Goal: Task Accomplishment & Management: Manage account settings

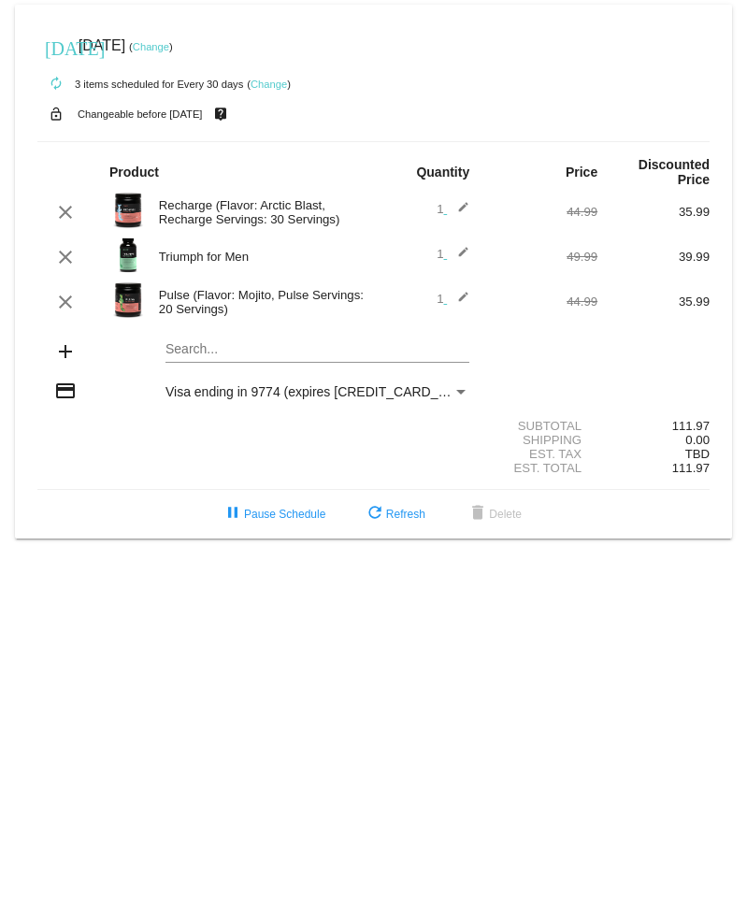
click at [247, 214] on div "Recharge (Flavor: Arctic Blast, Recharge Servings: 30 Servings)" at bounding box center [262, 212] width 224 height 28
click at [466, 298] on mat-icon "edit" at bounding box center [458, 302] width 22 height 22
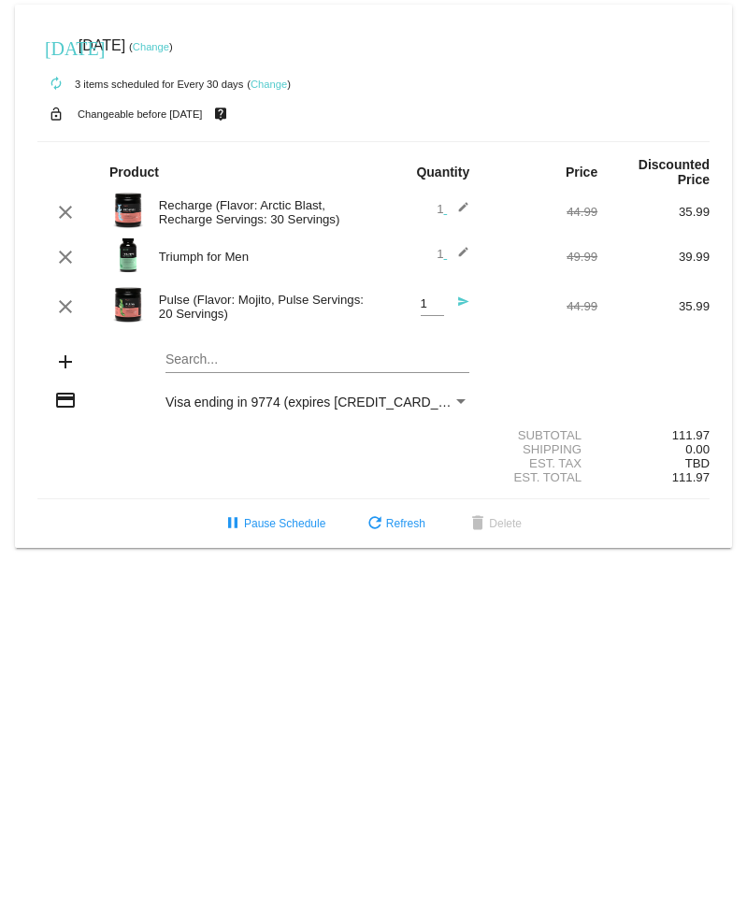
click at [209, 306] on div "Pulse (Flavor: Mojito, Pulse Servings: 20 Servings)" at bounding box center [262, 307] width 224 height 28
click at [79, 166] on div "Product Quantity Price Discounted Price" at bounding box center [373, 172] width 672 height 30
click at [175, 214] on div "Recharge (Flavor: Arctic Blast, Recharge Servings: 30 Servings)" at bounding box center [262, 212] width 224 height 28
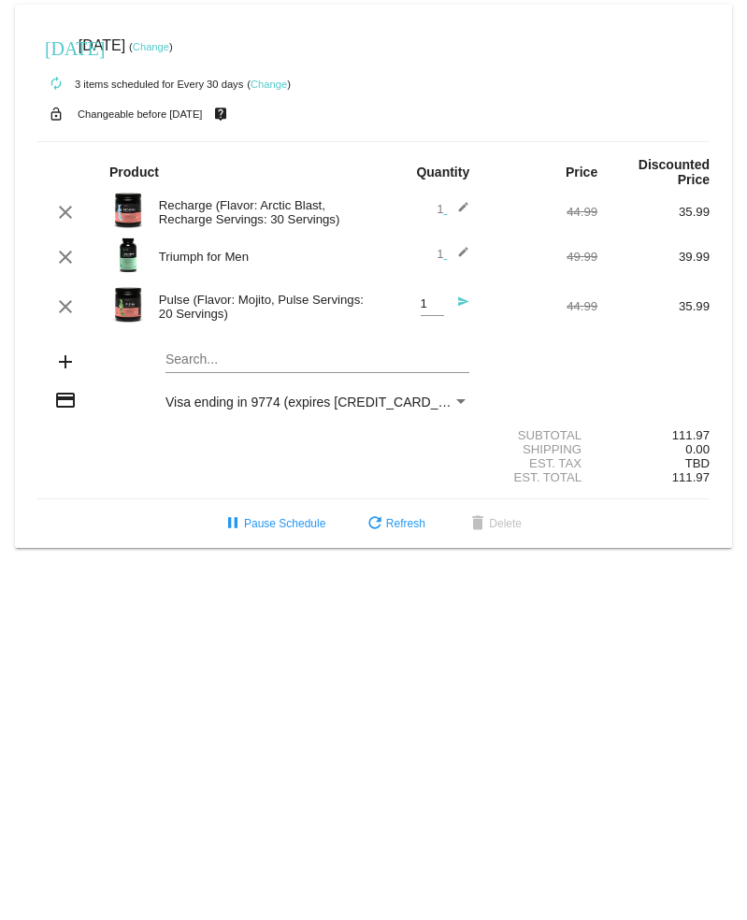
click at [418, 56] on div "[DATE] [DATE] ( Change )" at bounding box center [373, 45] width 672 height 37
click at [272, 86] on link "Change" at bounding box center [269, 84] width 36 height 11
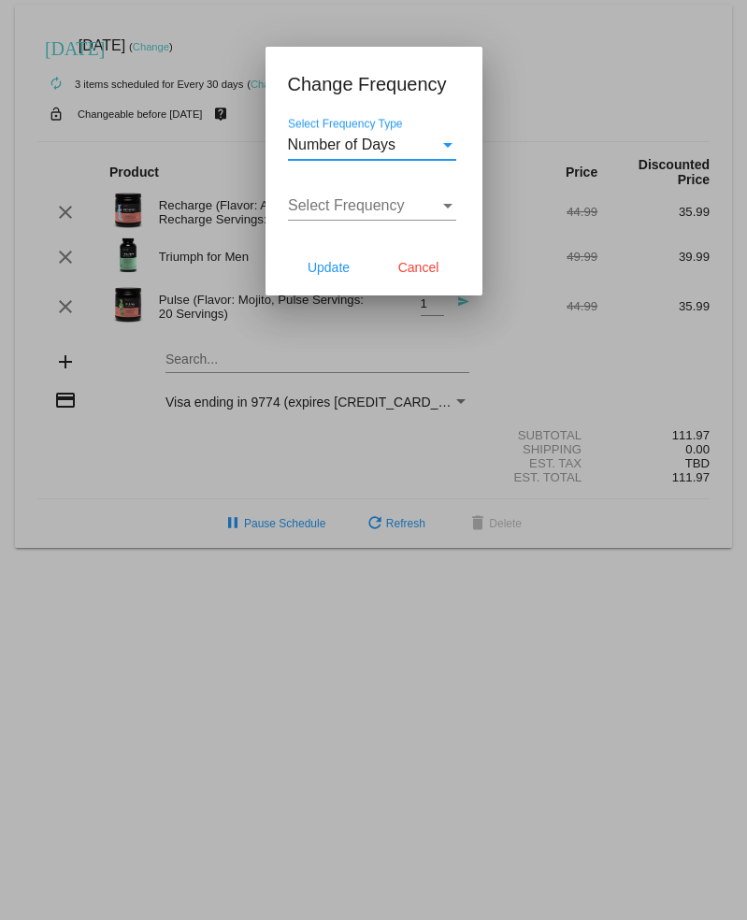
click at [451, 146] on div "Select Frequency Type" at bounding box center [447, 145] width 9 height 5
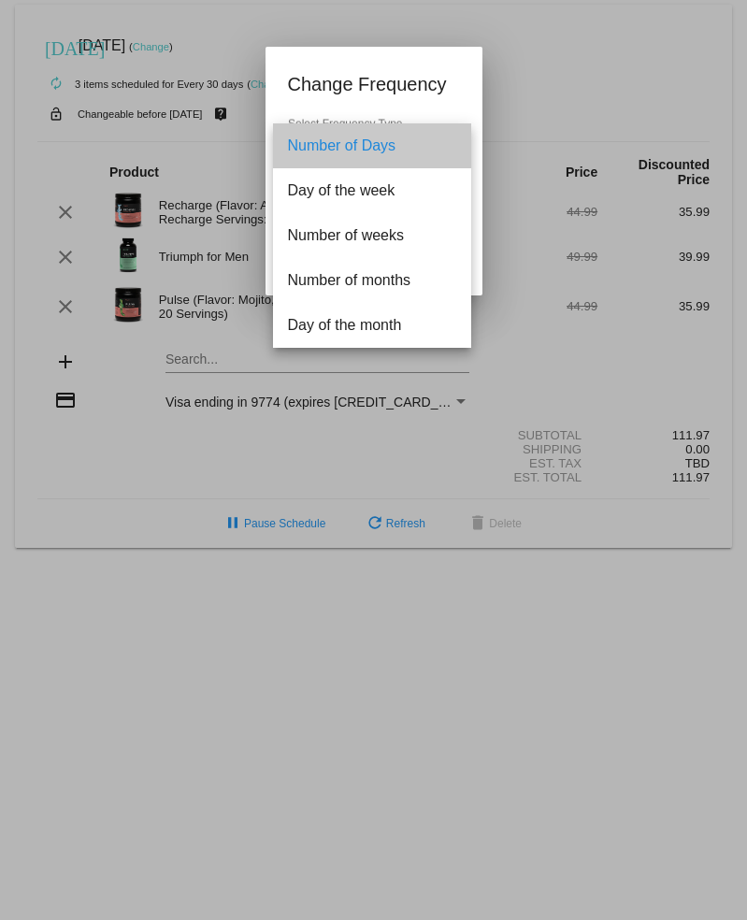
click at [451, 146] on span "Number of Days" at bounding box center [372, 145] width 168 height 45
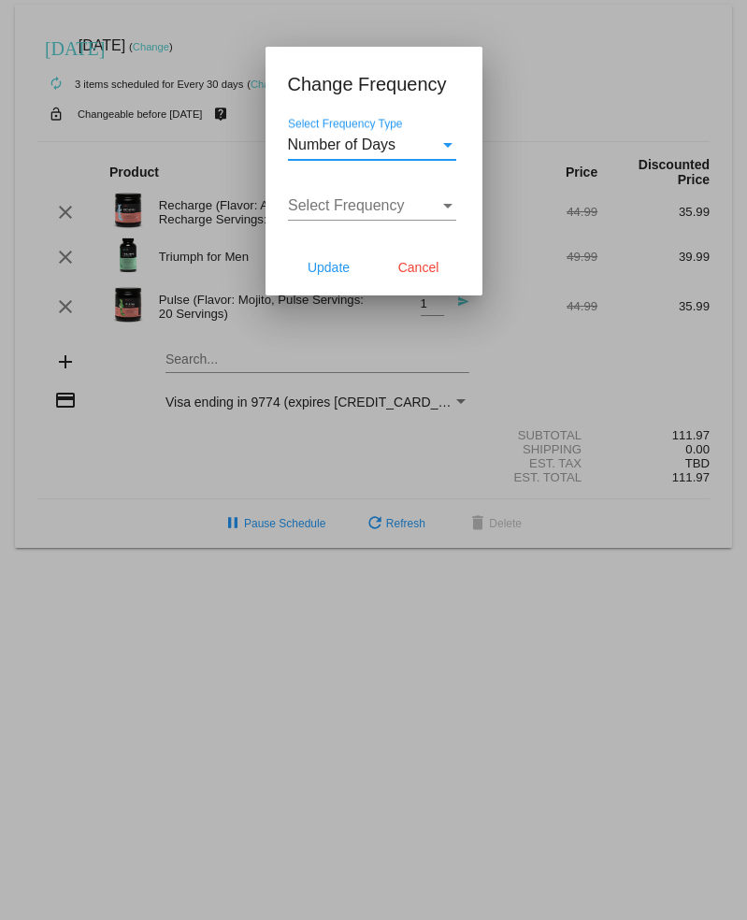
click at [450, 208] on div "Select Frequency" at bounding box center [447, 206] width 9 height 5
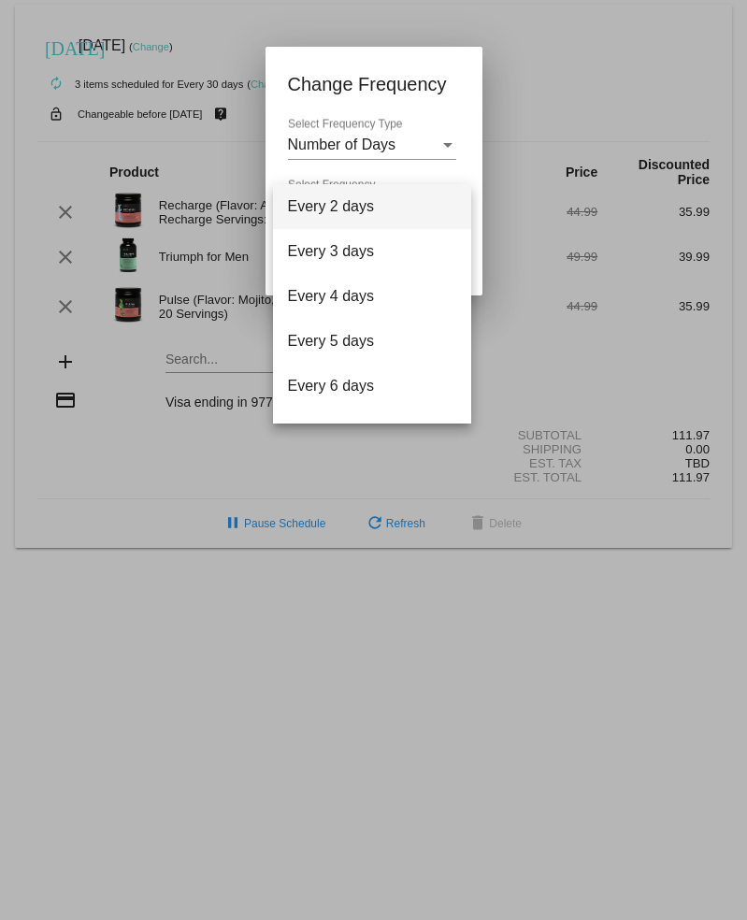
click at [565, 61] on div at bounding box center [373, 460] width 747 height 920
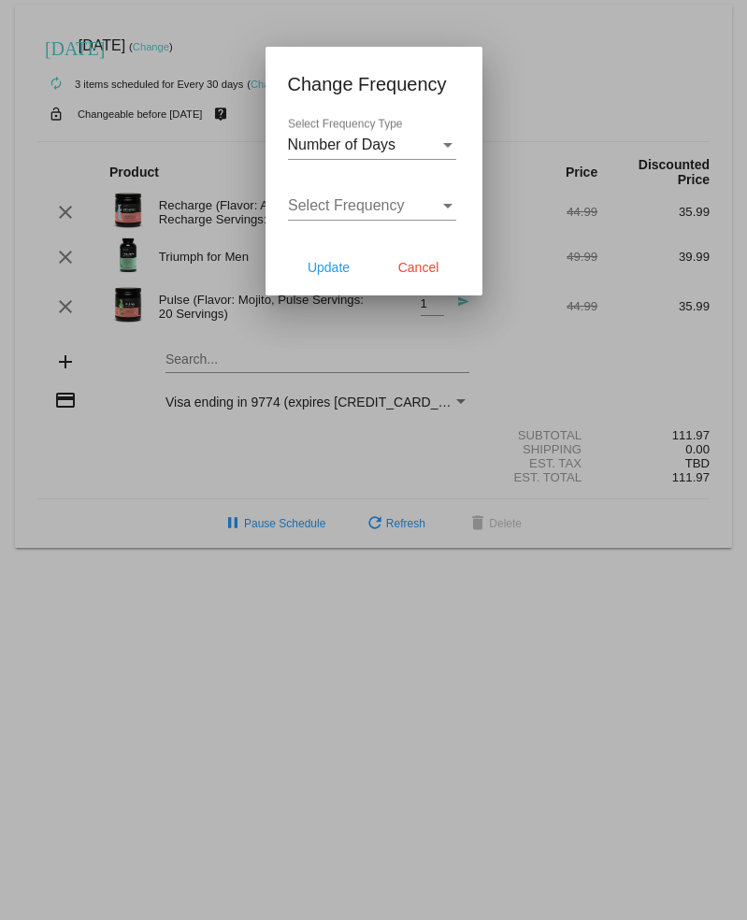
click at [518, 66] on div at bounding box center [373, 460] width 747 height 920
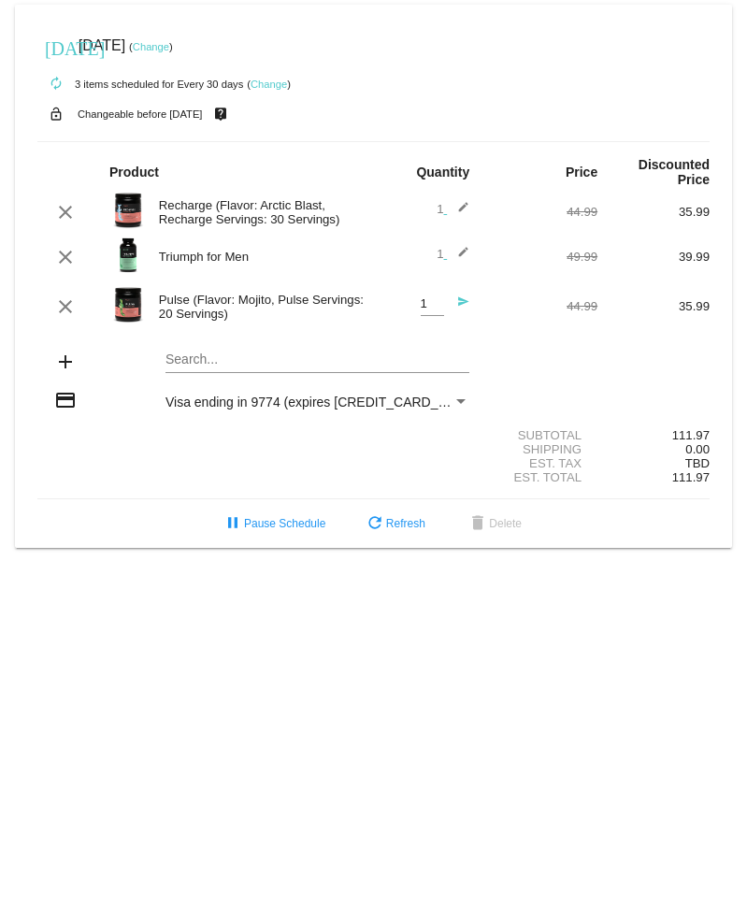
click at [223, 210] on div "Recharge (Flavor: Arctic Blast, Recharge Servings: 30 Servings)" at bounding box center [262, 212] width 224 height 28
click at [246, 214] on div "Recharge (Flavor: Arctic Blast, Recharge Servings: 30 Servings)" at bounding box center [262, 212] width 224 height 28
click at [121, 204] on img at bounding box center [127, 210] width 37 height 37
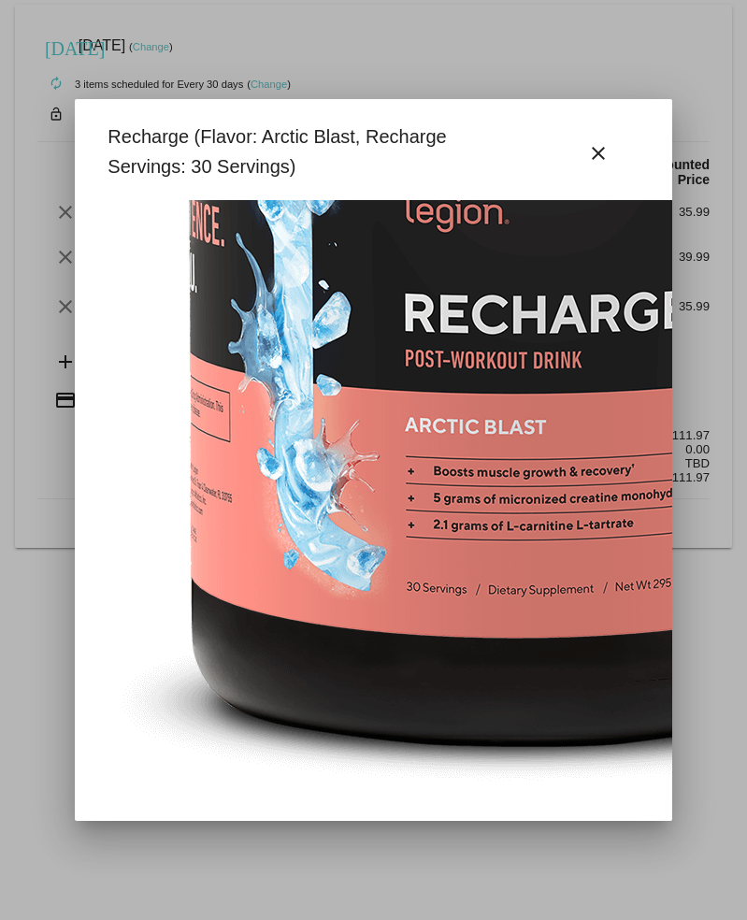
scroll to position [0, 52]
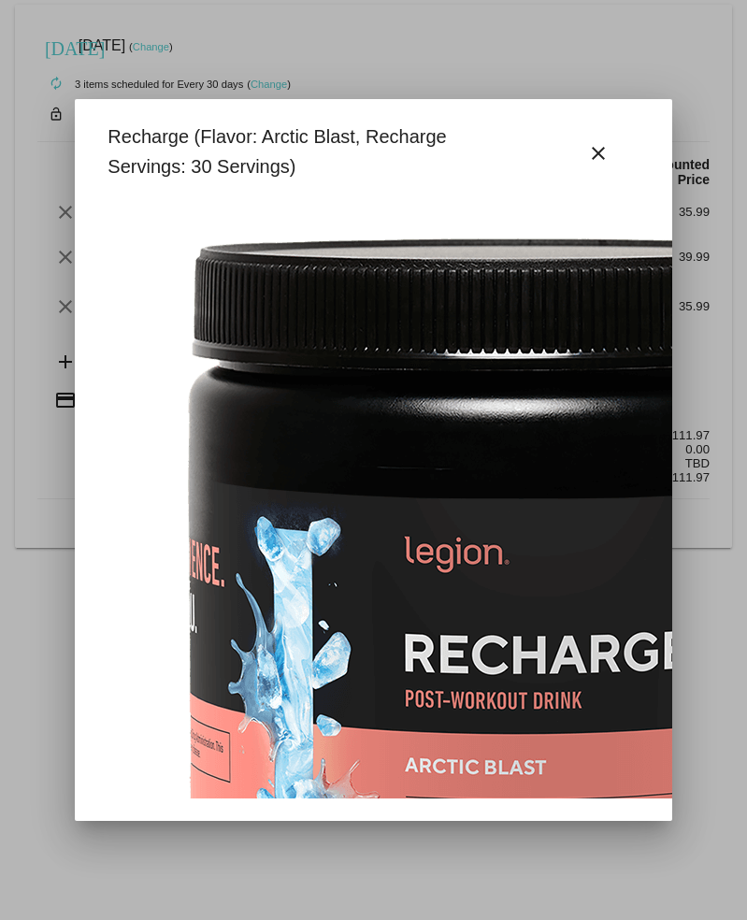
click at [295, 116] on mat-dialog-container "Recharge (Flavor: Arctic Blast, Recharge Servings: 30 Servings) close" at bounding box center [373, 460] width 597 height 722
click at [599, 151] on mat-icon "close" at bounding box center [598, 153] width 22 height 22
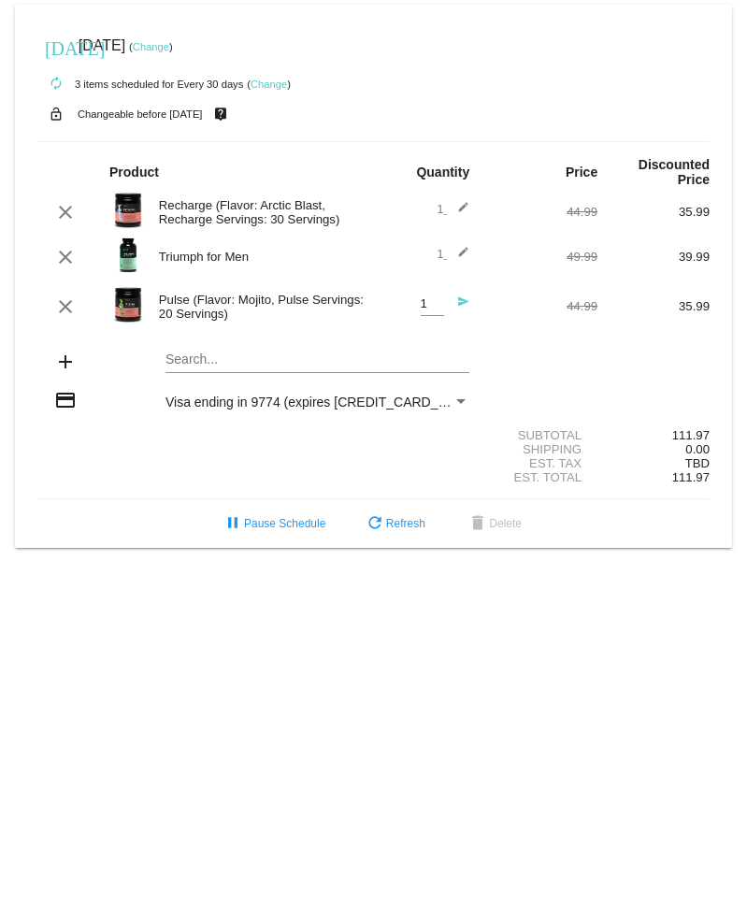
click at [222, 355] on mat-card "[DATE] [DATE] ( Change ) autorenew 3 items scheduled for Every 30 days ( Change…" at bounding box center [373, 276] width 717 height 543
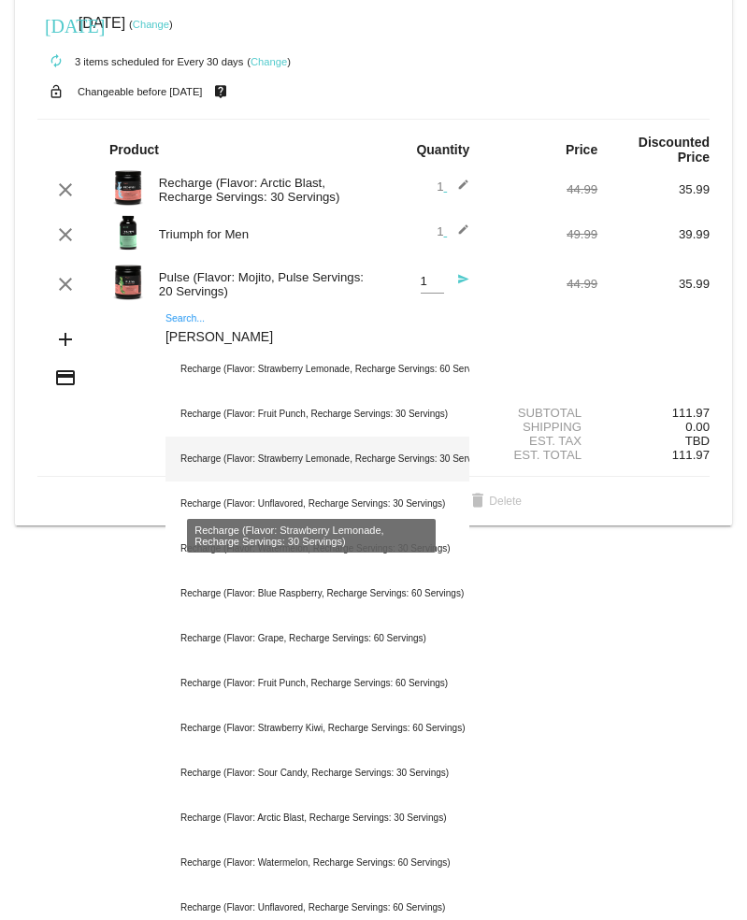
scroll to position [35, 0]
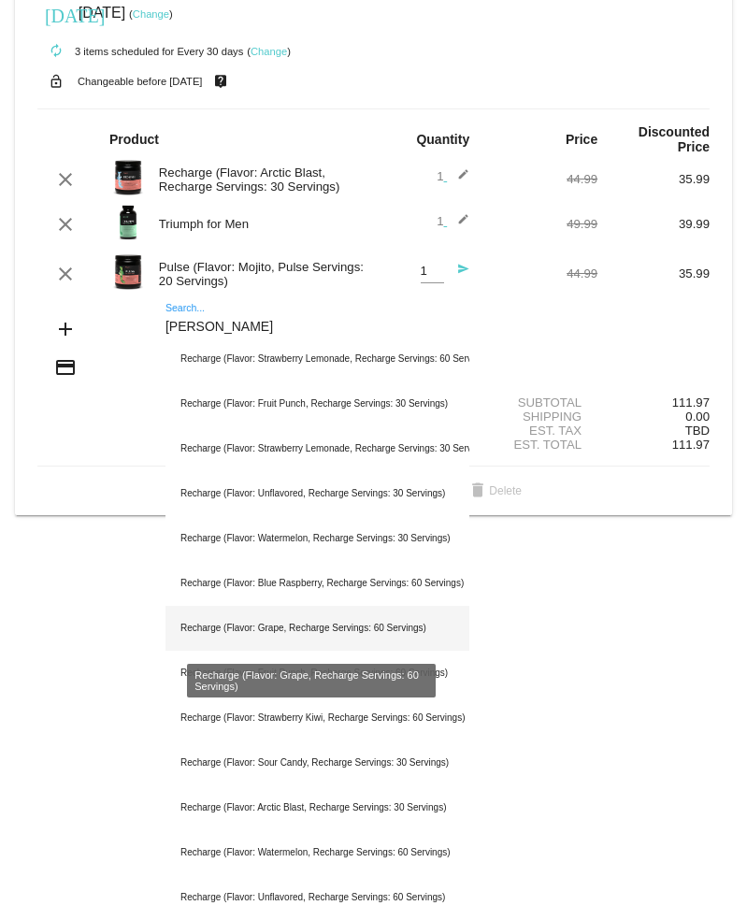
type input "[PERSON_NAME]"
click at [258, 624] on div "Recharge (Flavor: Grape, Recharge Servings: 60 Servings)" at bounding box center [317, 628] width 304 height 45
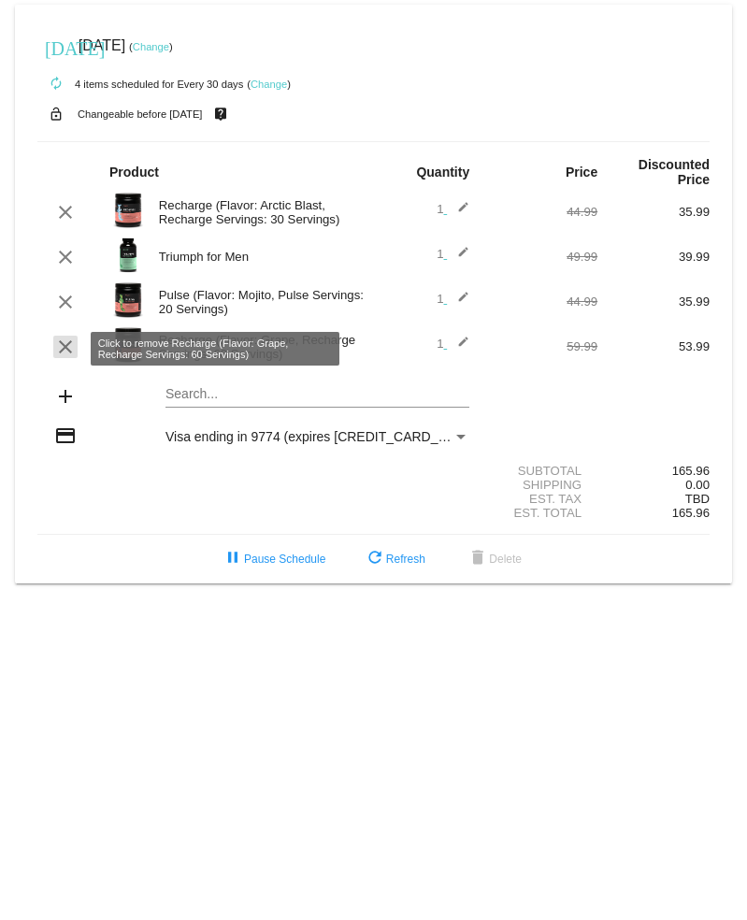
click at [63, 348] on mat-icon "clear" at bounding box center [65, 347] width 22 height 22
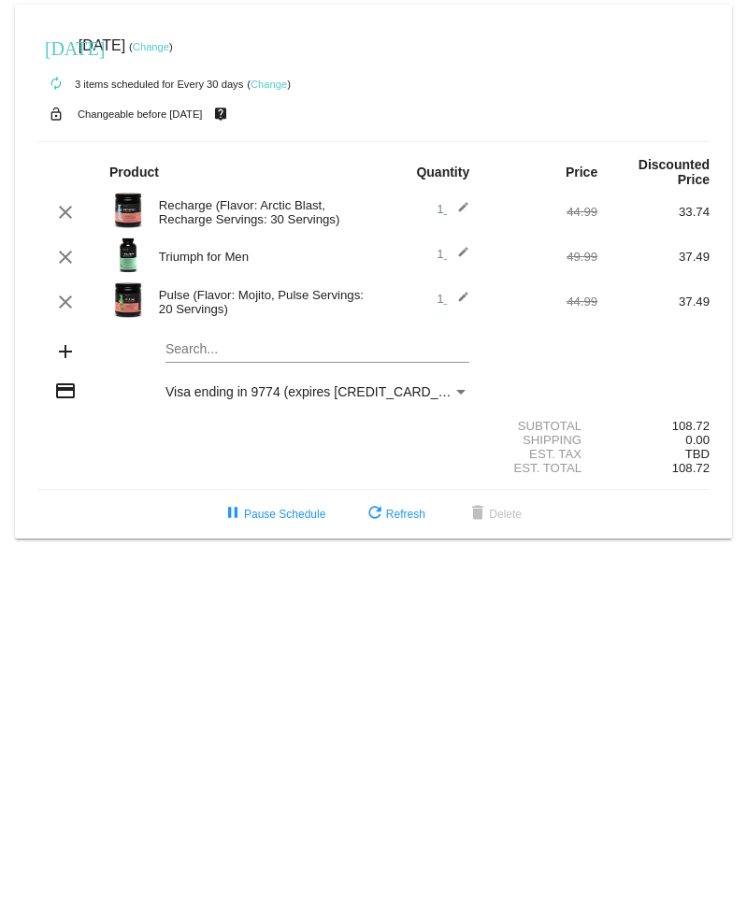
click at [202, 348] on mat-card "[DATE] [DATE] ( Change ) autorenew 3 items scheduled for Every 30 days ( Change…" at bounding box center [373, 272] width 717 height 534
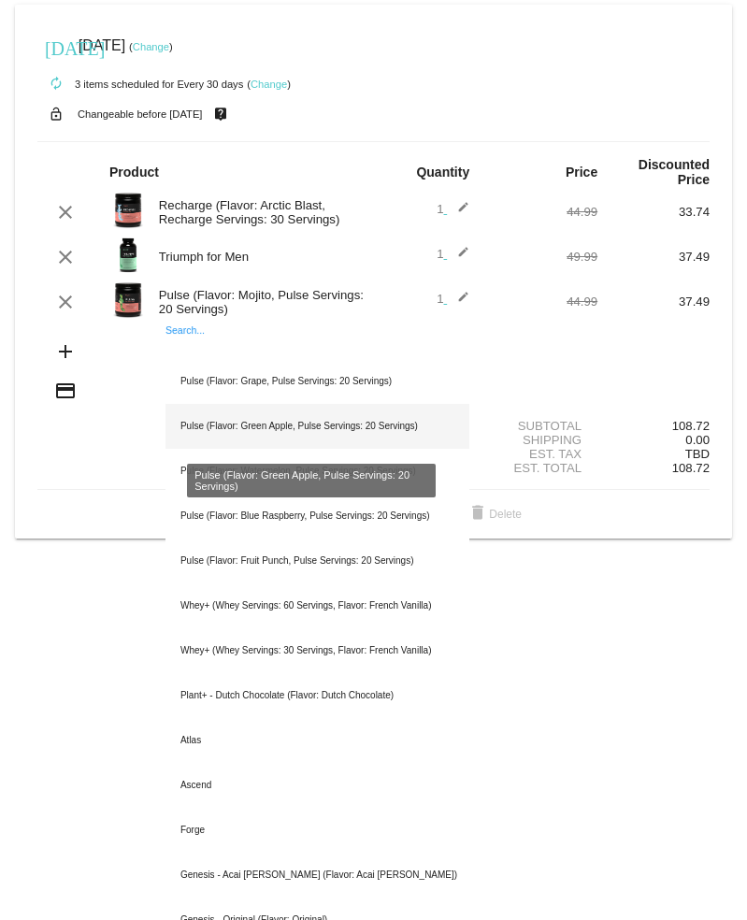
click at [225, 423] on div "Pulse (Flavor: Green Apple, Pulse Servings: 20 Servings)" at bounding box center [317, 426] width 304 height 45
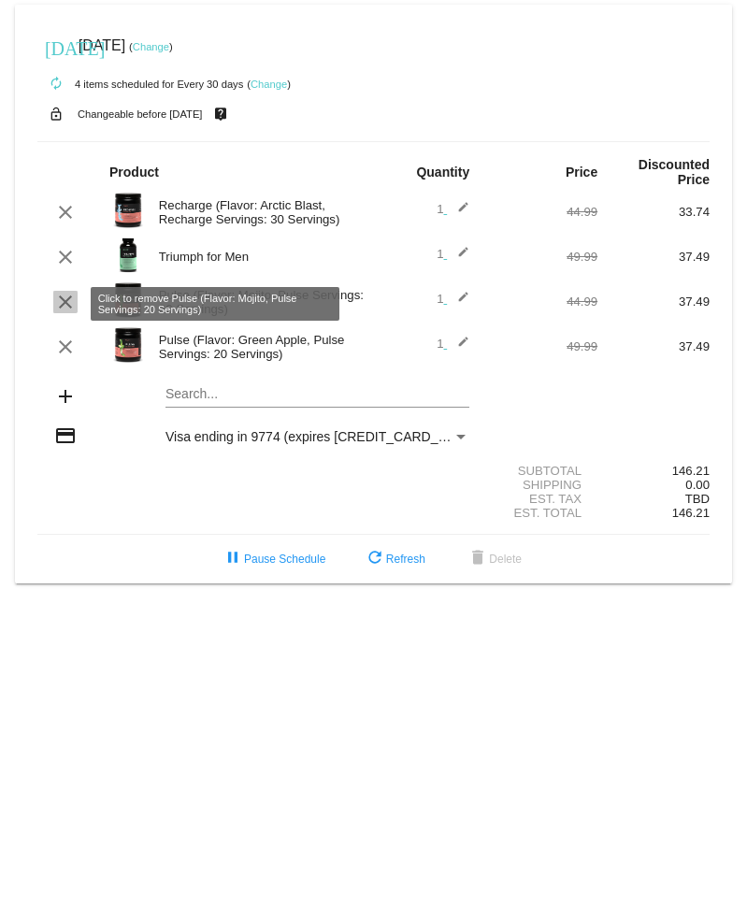
click at [64, 303] on mat-icon "clear" at bounding box center [65, 302] width 22 height 22
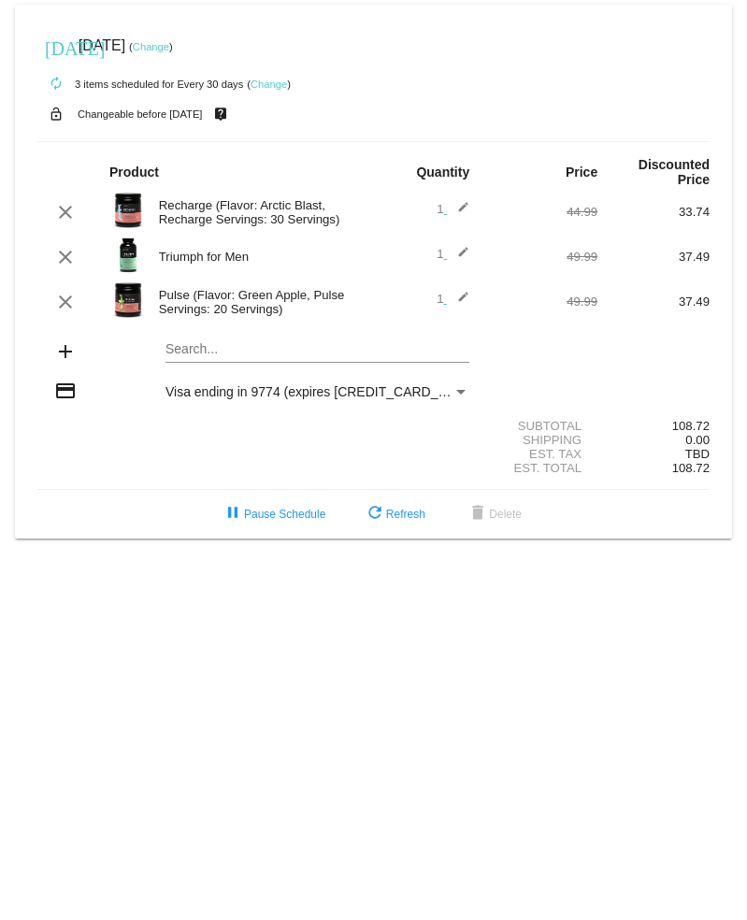
click at [191, 348] on mat-card "[DATE] [DATE] ( Change ) autorenew 3 items scheduled for Every 30 days ( Change…" at bounding box center [373, 272] width 717 height 534
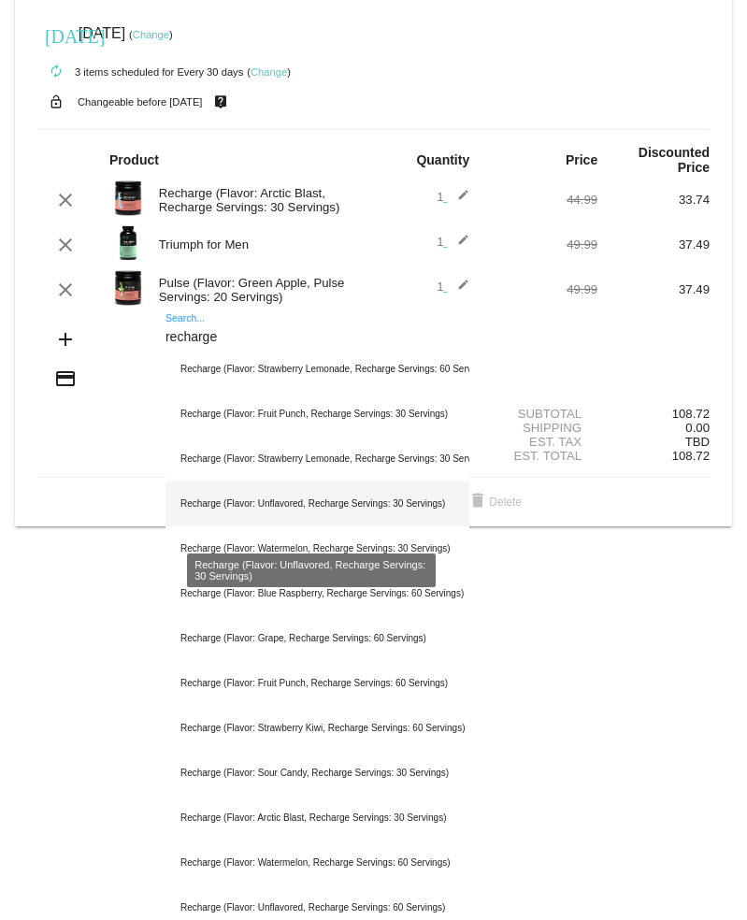
scroll to position [24, 0]
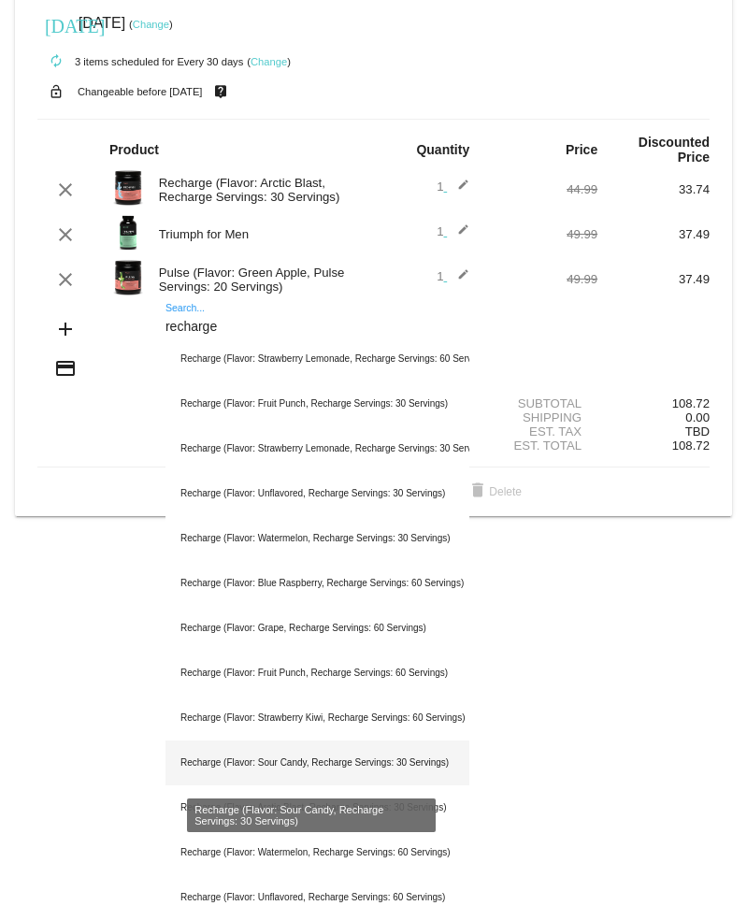
type input "recharge"
click at [259, 761] on div "Recharge (Flavor: Sour Candy, Recharge Servings: 30 Servings)" at bounding box center [317, 762] width 304 height 45
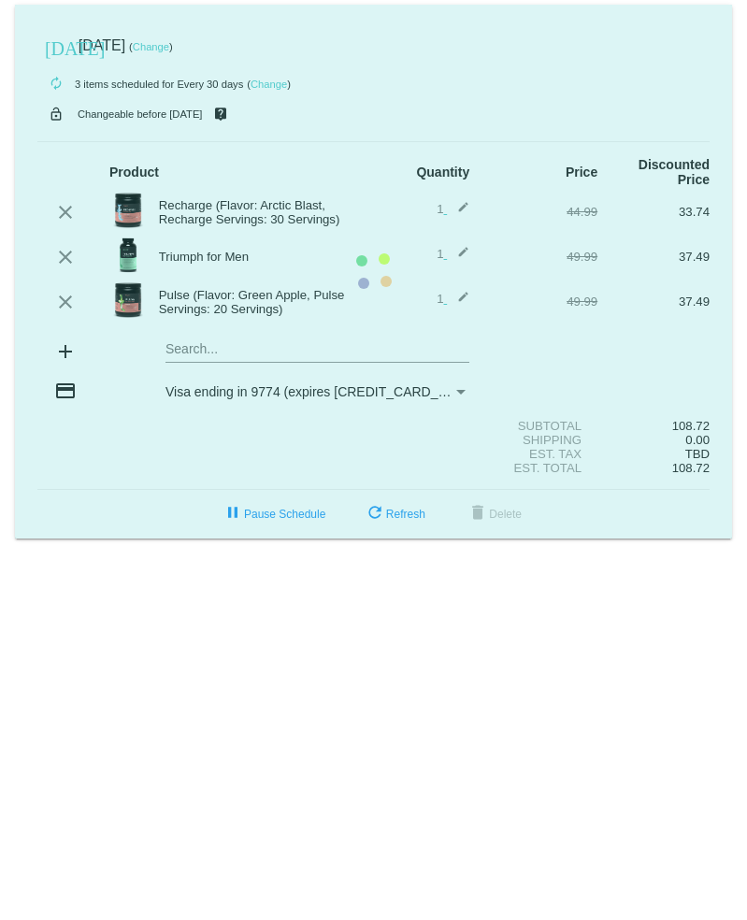
scroll to position [0, 0]
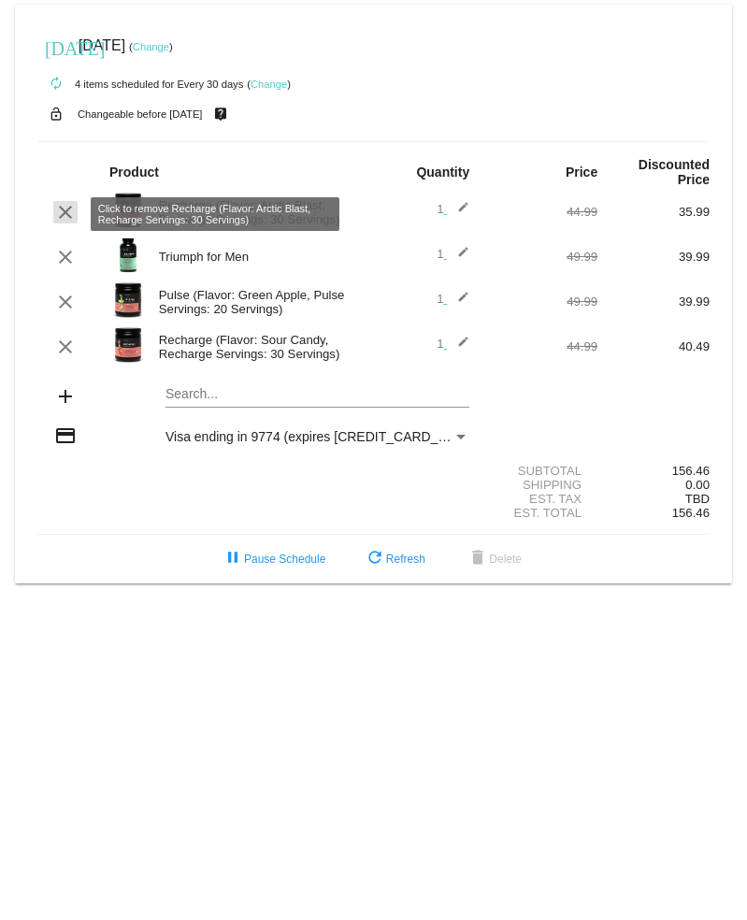
click at [56, 207] on mat-icon "clear" at bounding box center [65, 212] width 22 height 22
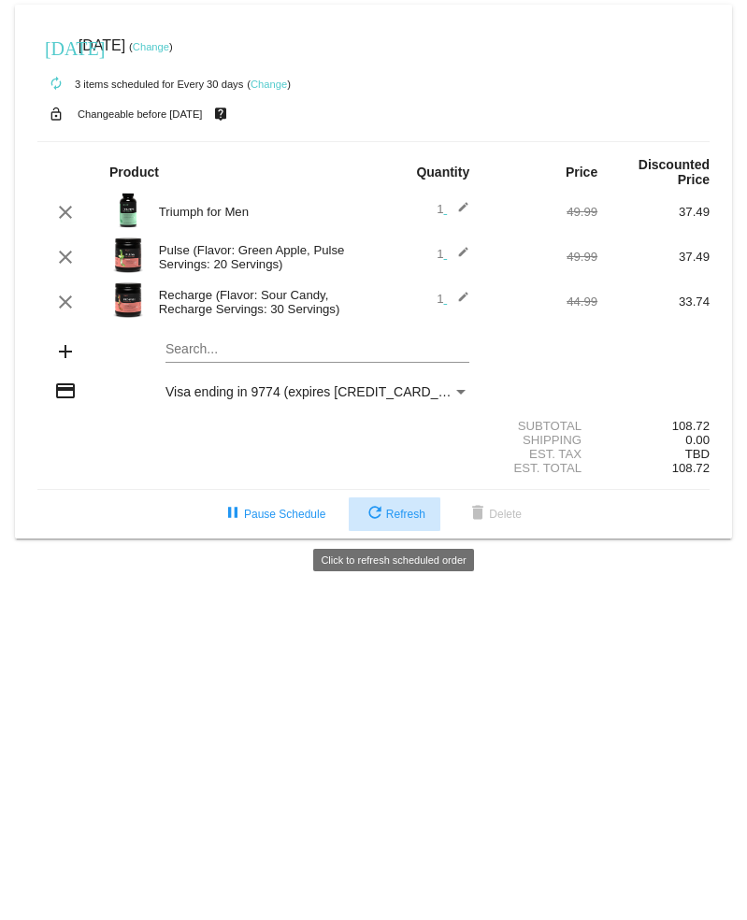
click at [395, 520] on span "refresh Refresh" at bounding box center [395, 514] width 62 height 13
click at [188, 358] on mat-card "[DATE] [DATE] ( Change ) autorenew 3 items scheduled for Every 30 days ( Change…" at bounding box center [373, 272] width 717 height 534
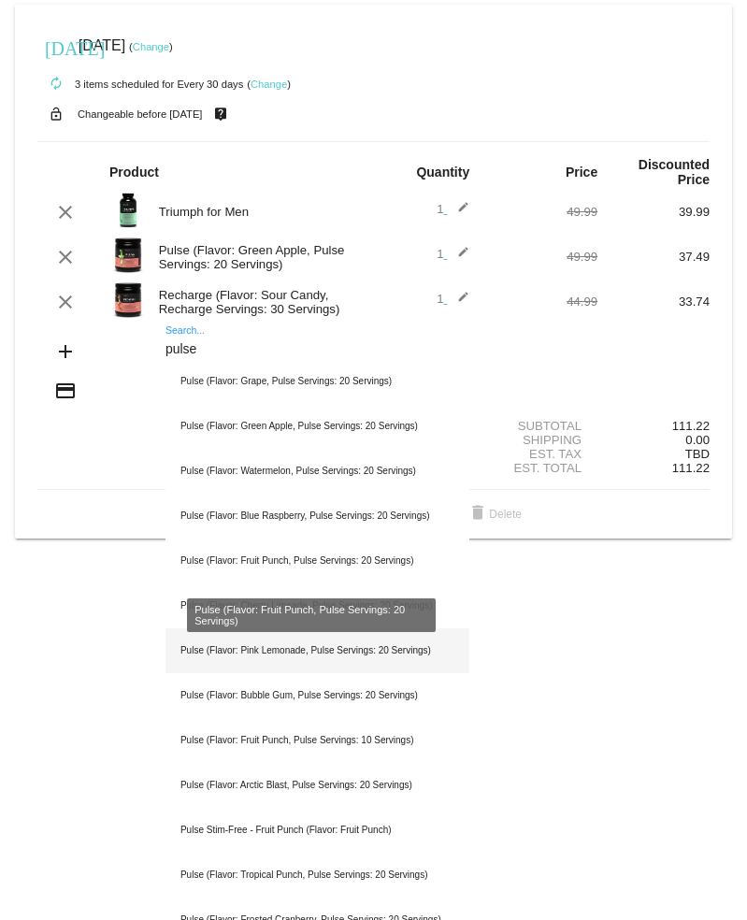
type input "pulse"
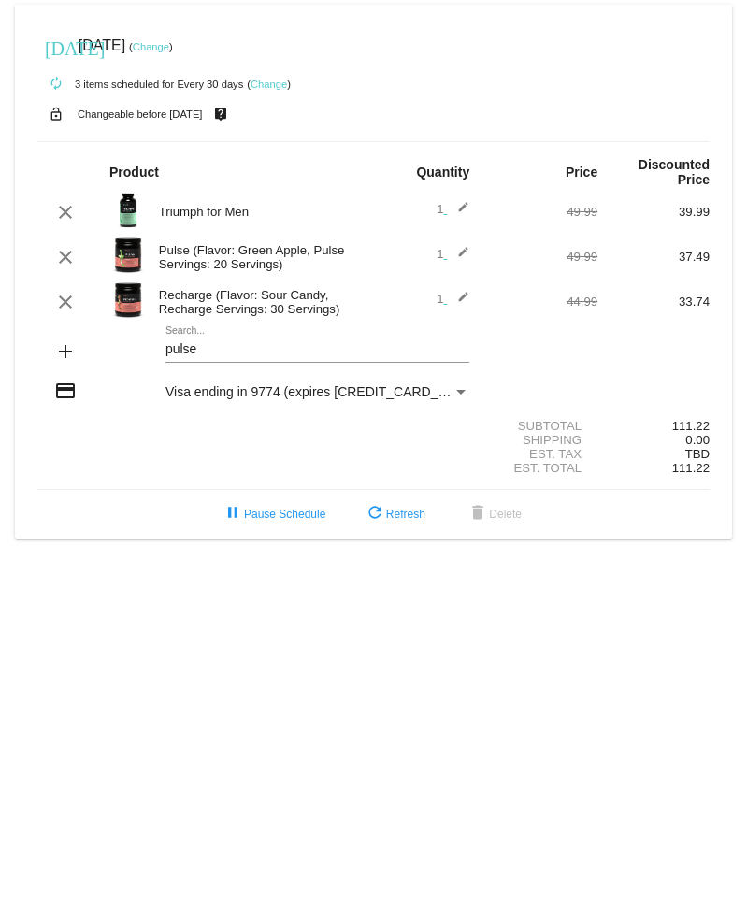
click at [215, 354] on mat-card "[DATE] [DATE] ( Change ) autorenew 3 items scheduled for Every 30 days ( Change…" at bounding box center [373, 272] width 717 height 534
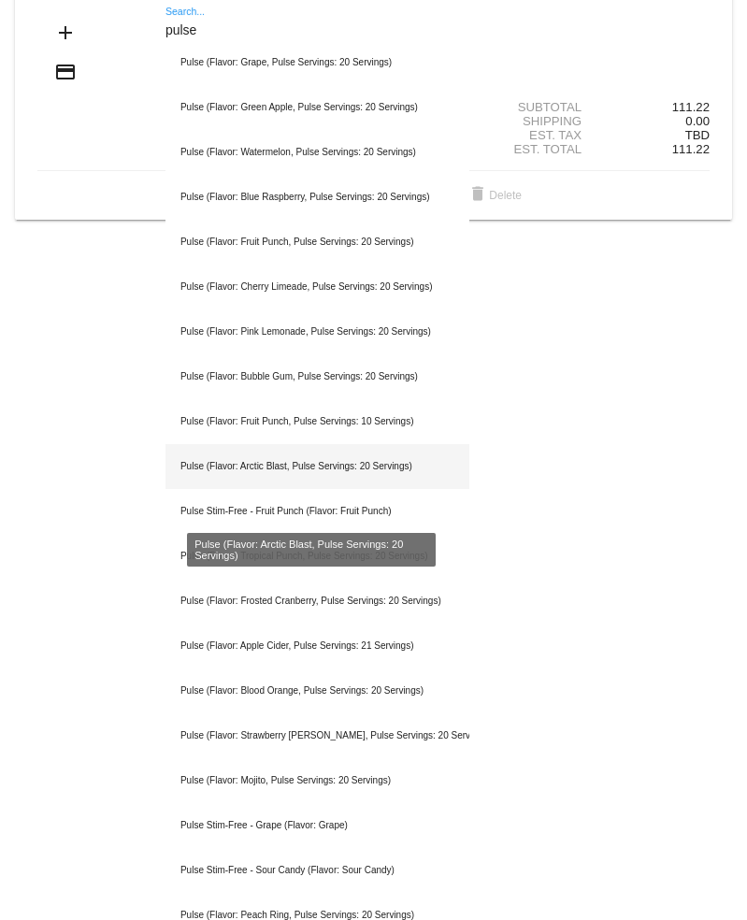
scroll to position [323, 0]
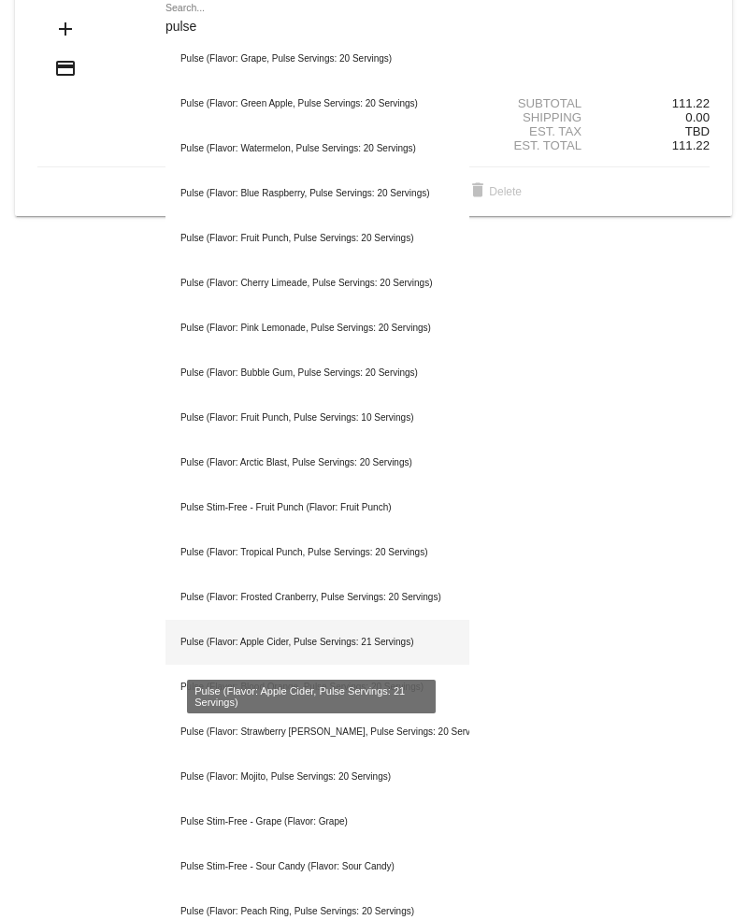
click at [255, 642] on div "Pulse (Flavor: Apple Cider, Pulse Servings: 21 Servings)" at bounding box center [317, 642] width 304 height 45
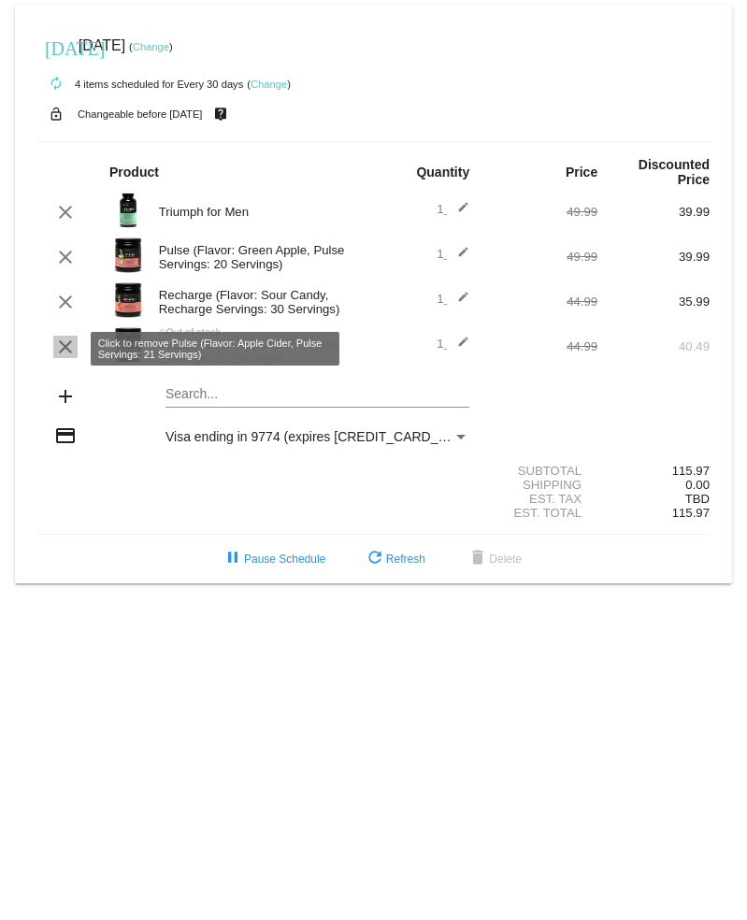
click at [68, 350] on mat-icon "clear" at bounding box center [65, 347] width 22 height 22
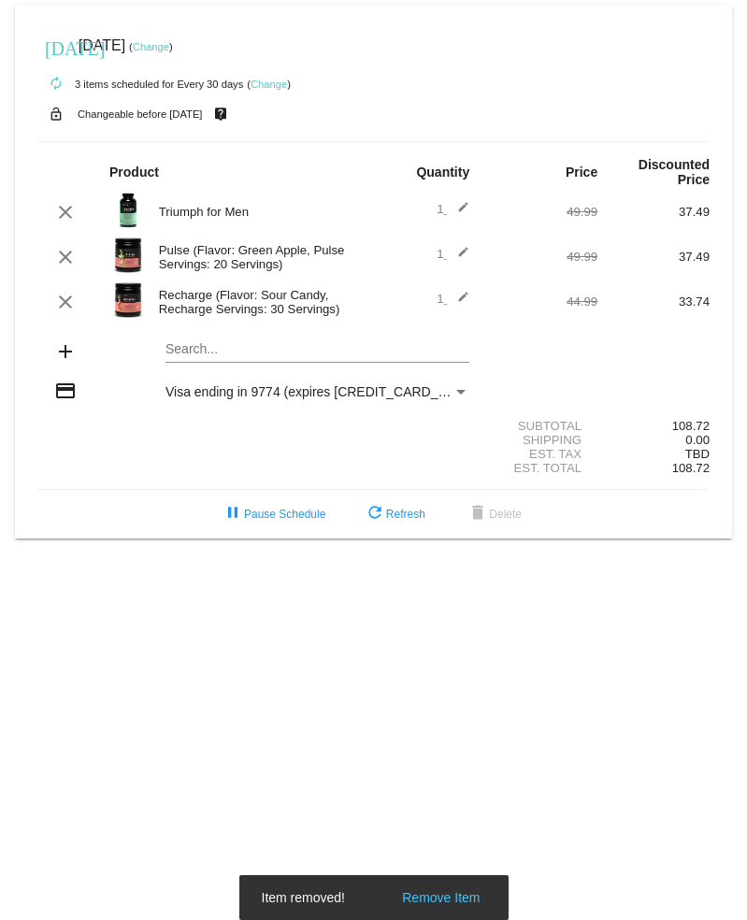
click at [232, 356] on mat-card "[DATE] [DATE] ( Change ) autorenew 3 items scheduled for Every 30 days ( Change…" at bounding box center [373, 272] width 717 height 534
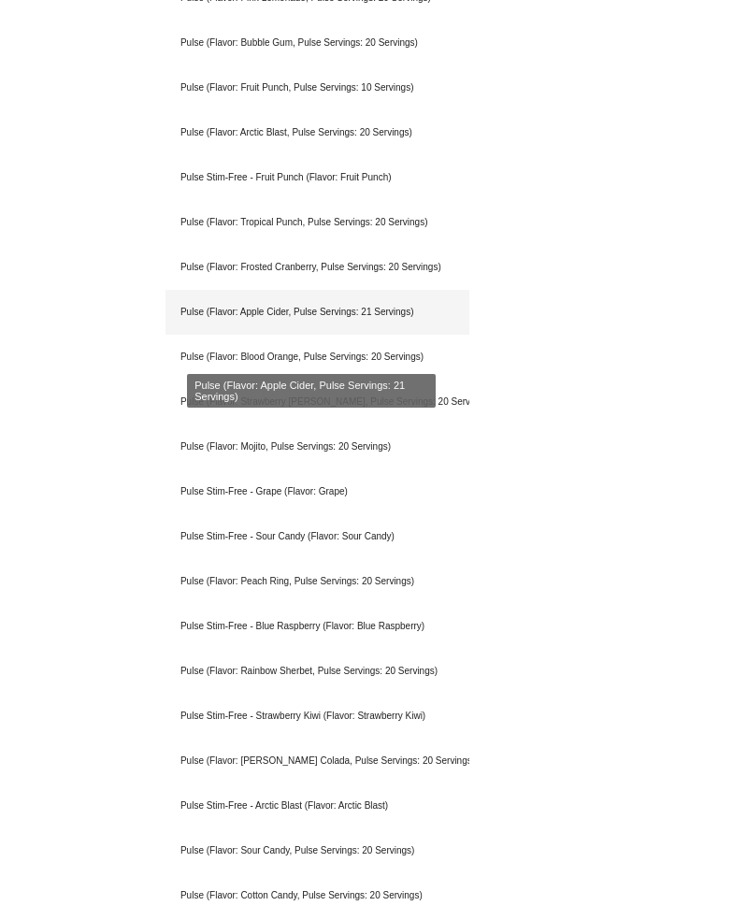
scroll to position [705, 0]
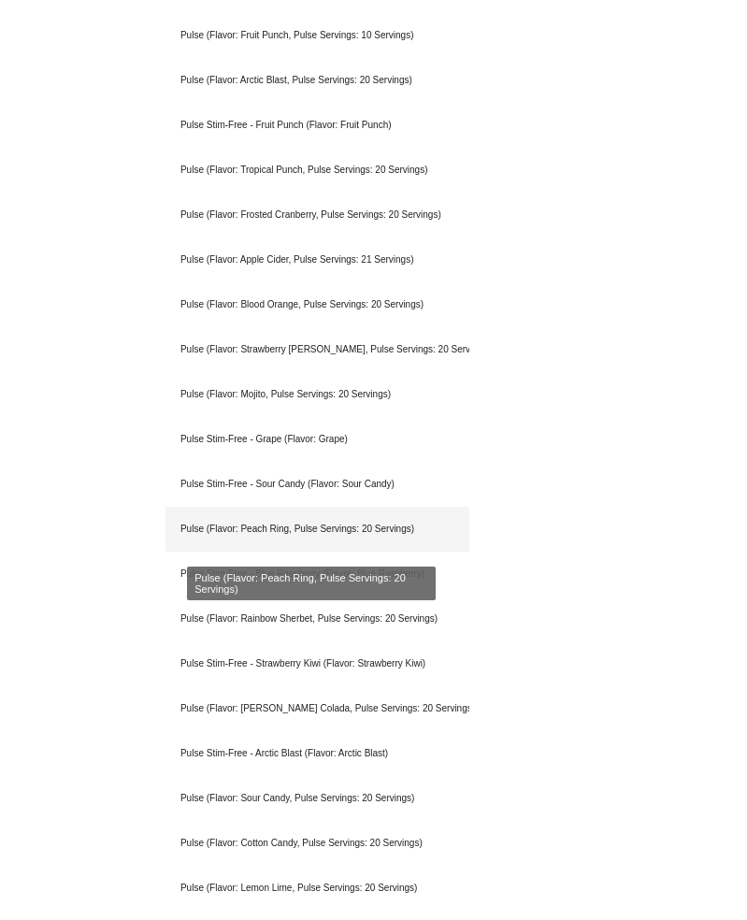
type input "pulse"
click at [269, 528] on div "Pulse (Flavor: Peach Ring, Pulse Servings: 20 Servings)" at bounding box center [317, 529] width 304 height 45
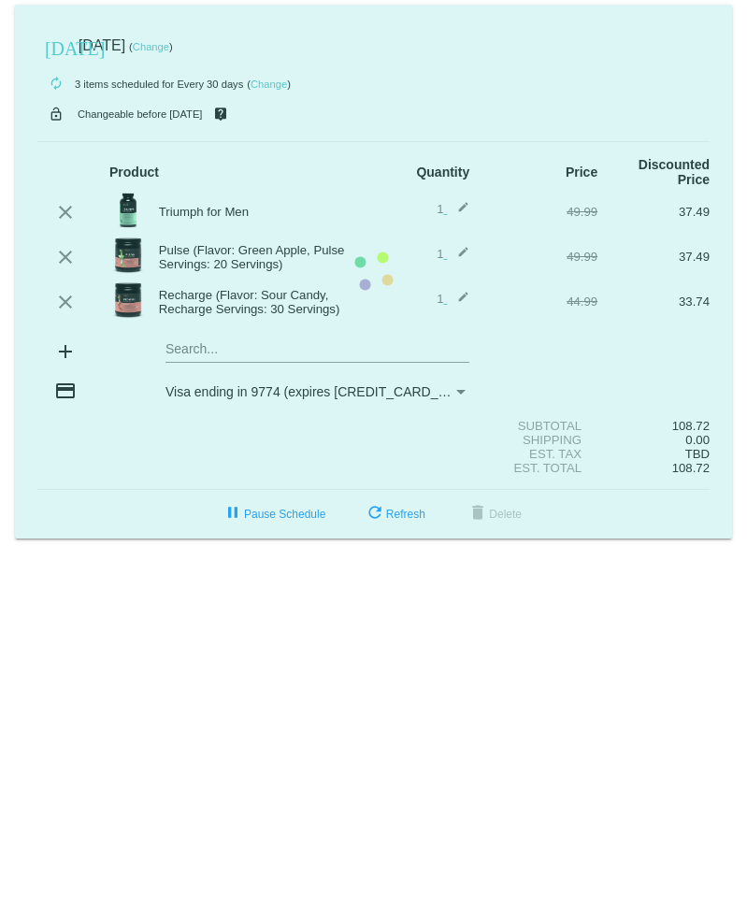
scroll to position [0, 0]
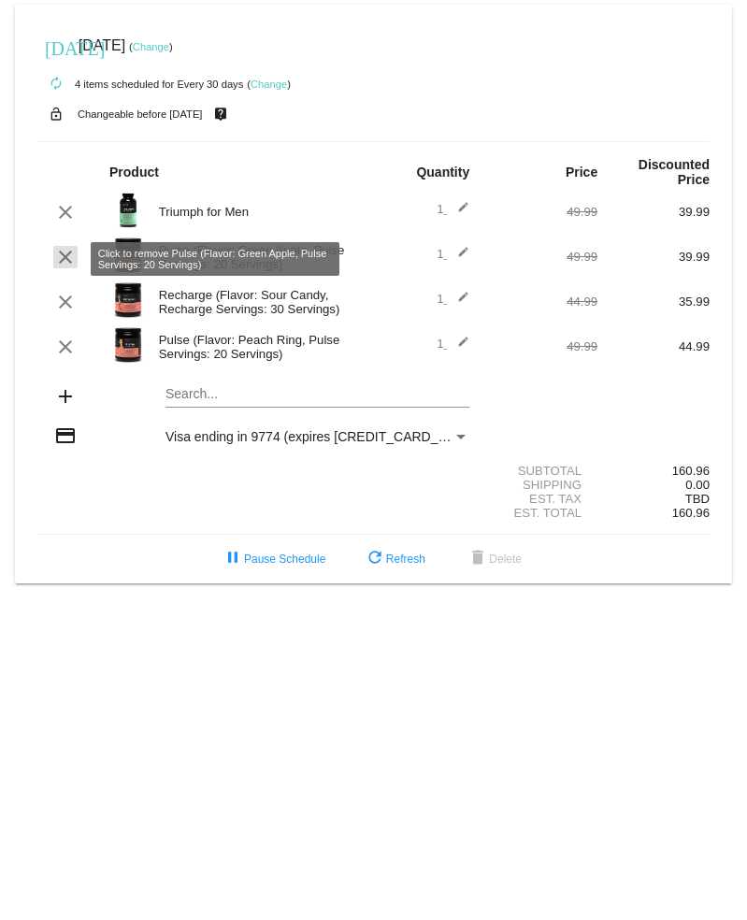
click at [71, 256] on mat-icon "clear" at bounding box center [65, 257] width 22 height 22
